Goal: Complete application form: Complete application form

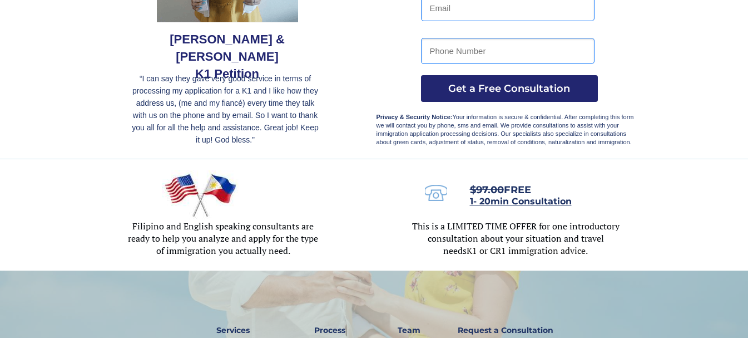
scroll to position [111, 0]
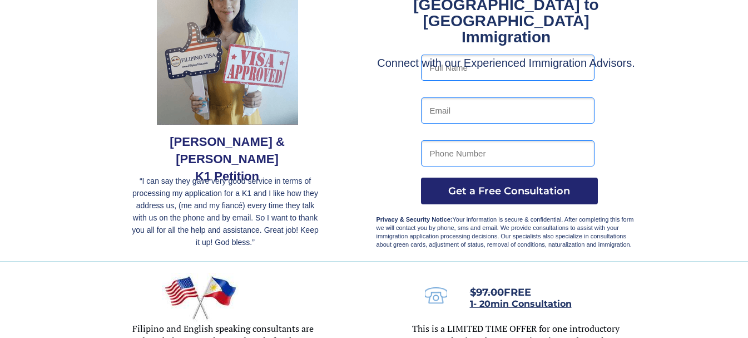
click at [477, 66] on input "text" at bounding box center [508, 68] width 174 height 26
type input "MICHAEL H DAVIES"
type input "tda8209557@aol.com"
type input "3107417940"
click at [519, 197] on button "Get a Free Consultation" at bounding box center [509, 190] width 177 height 27
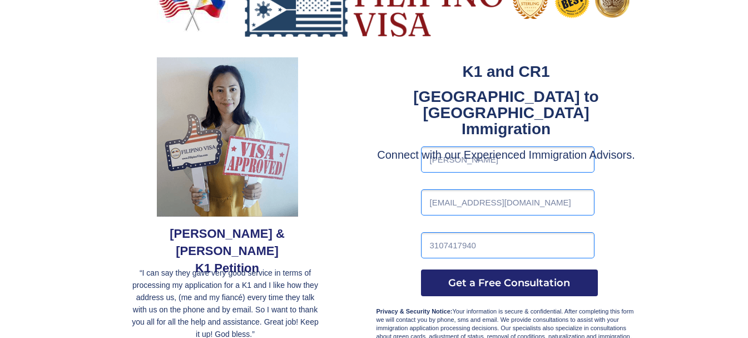
scroll to position [0, 0]
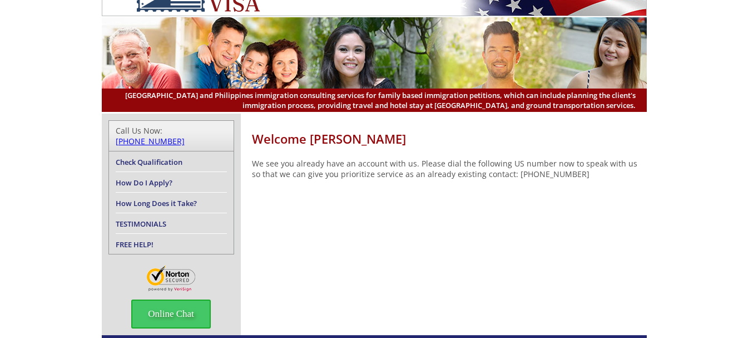
scroll to position [56, 0]
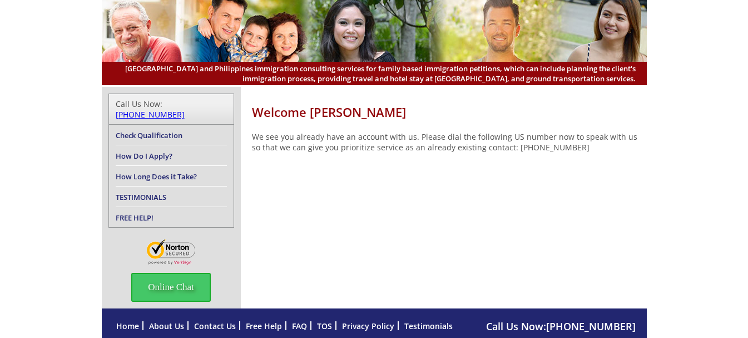
click at [150, 171] on link "How Long Does it Take?" at bounding box center [156, 176] width 81 height 10
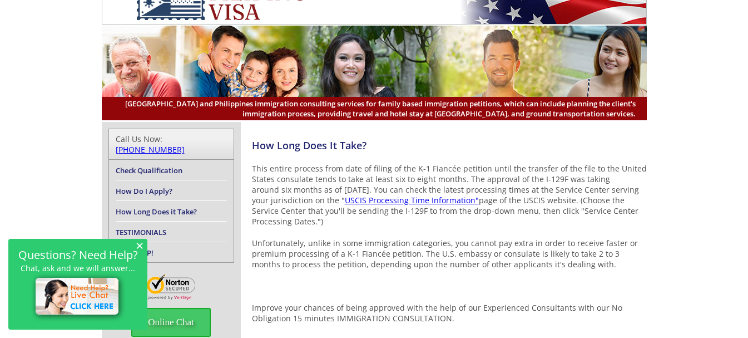
scroll to position [2, 0]
